Goal: Task Accomplishment & Management: Use online tool/utility

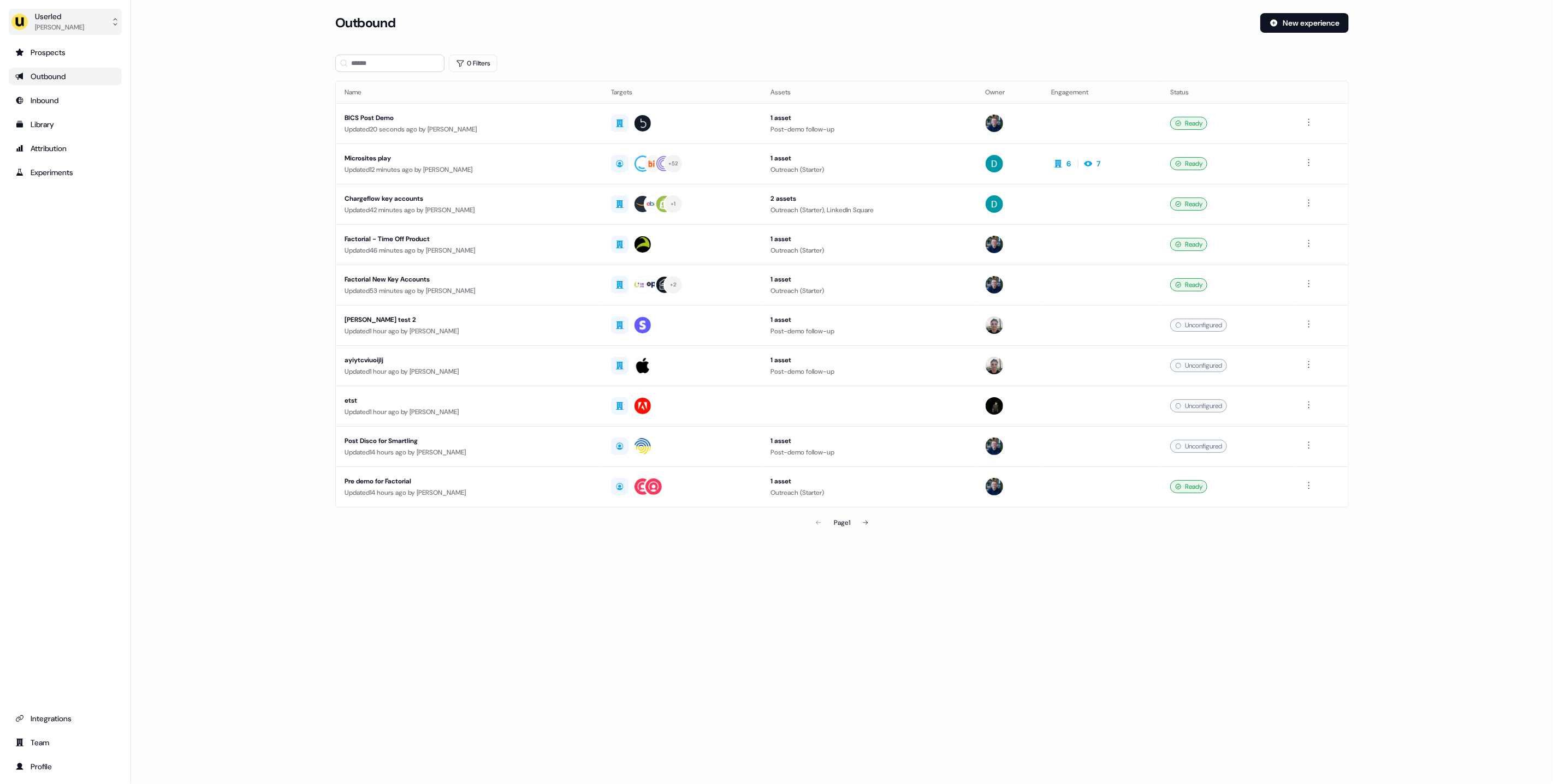
click at [73, 22] on div "[PERSON_NAME]" at bounding box center [59, 27] width 49 height 11
click at [62, 44] on div "Impersonate (Admin)" at bounding box center [65, 51] width 104 height 19
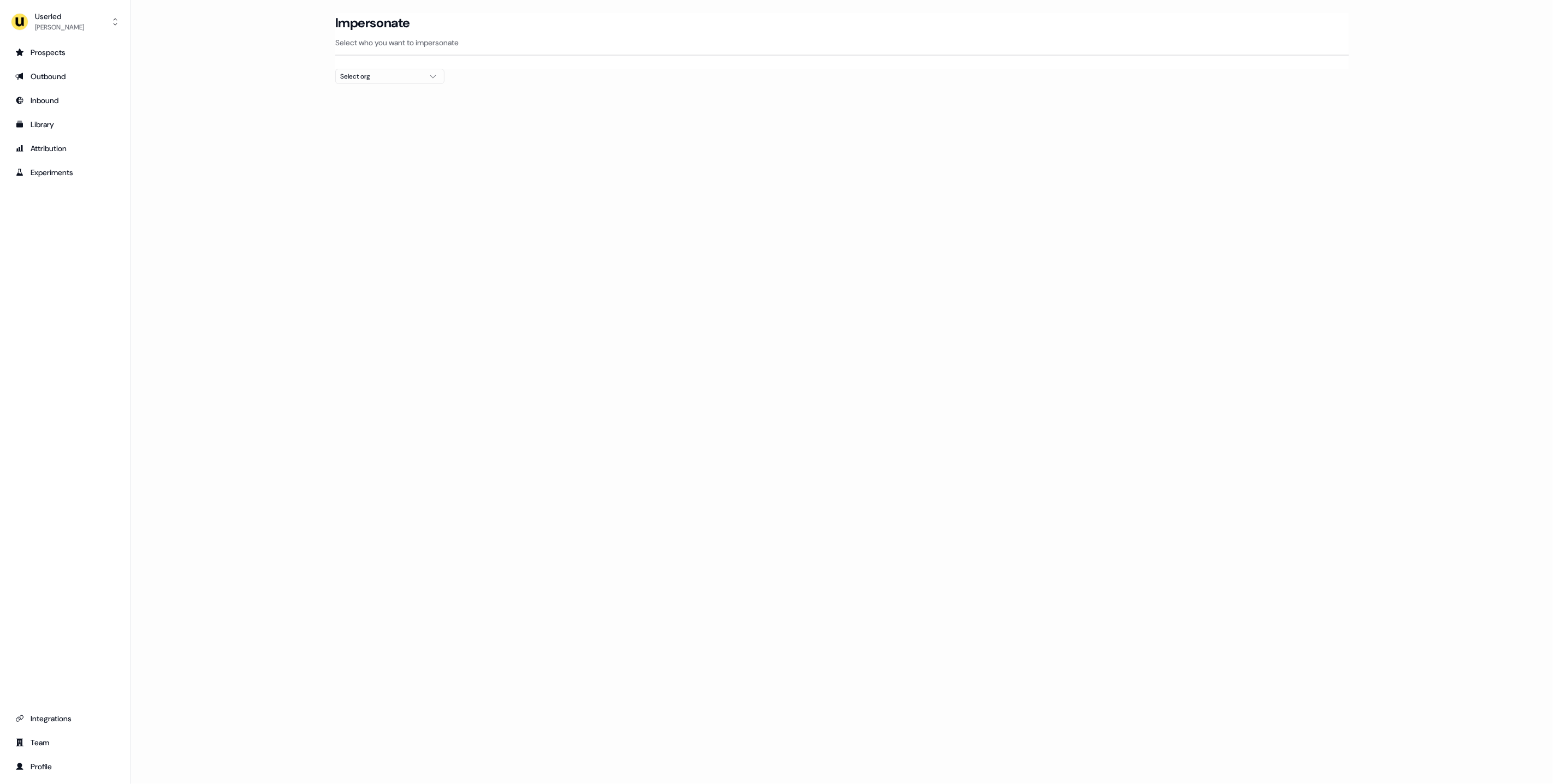
click at [361, 81] on div "Select org" at bounding box center [381, 76] width 82 height 11
type input "*****"
click at [348, 110] on div "Canva" at bounding box center [390, 116] width 108 height 17
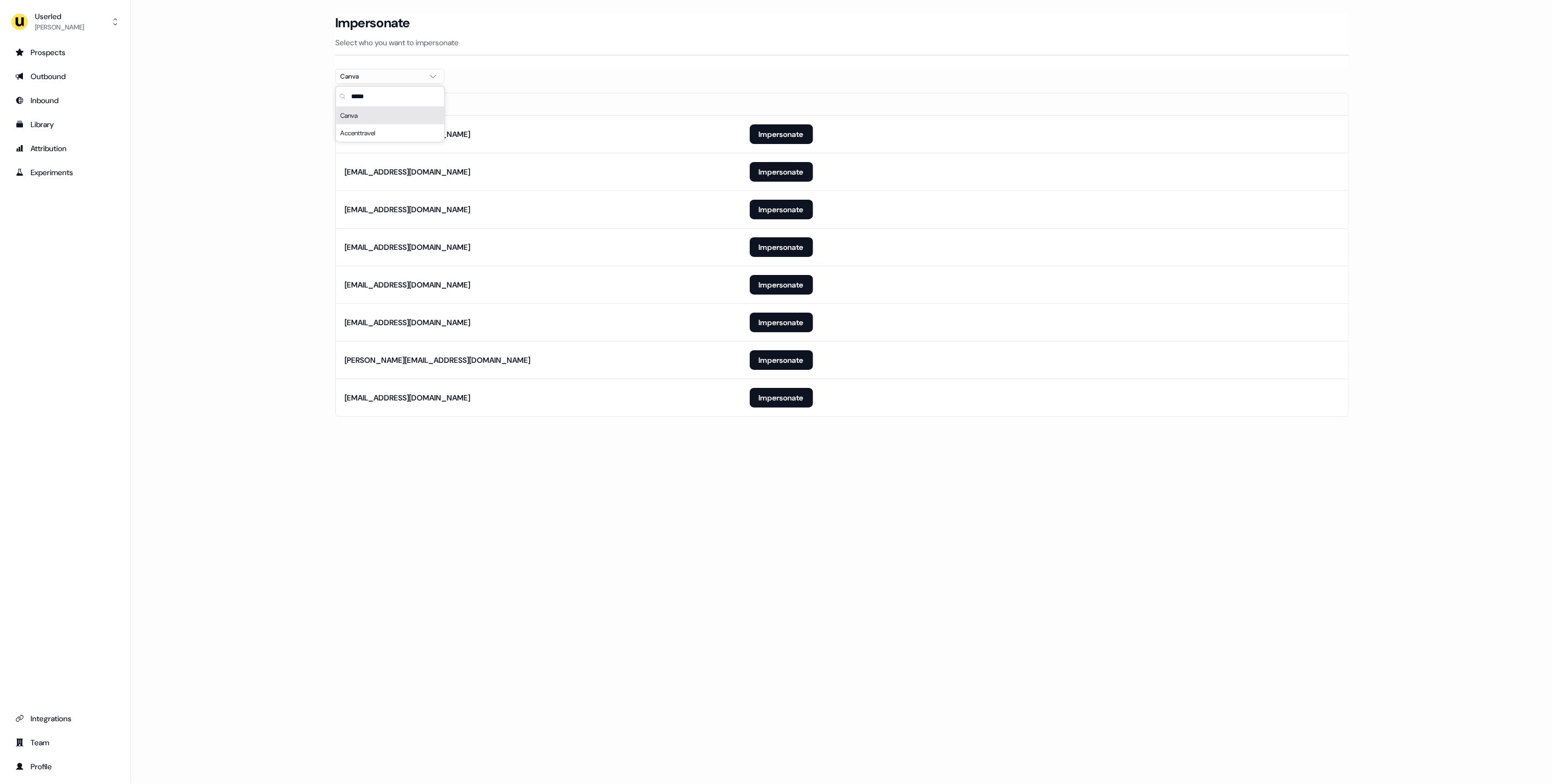
click at [305, 119] on main "Loading... Impersonate Select who you want to impersonate Canva Email [EMAIL_AD…" at bounding box center [842, 230] width 1422 height 434
click at [774, 249] on button "Impersonate" at bounding box center [781, 246] width 63 height 19
